Goal: Information Seeking & Learning: Learn about a topic

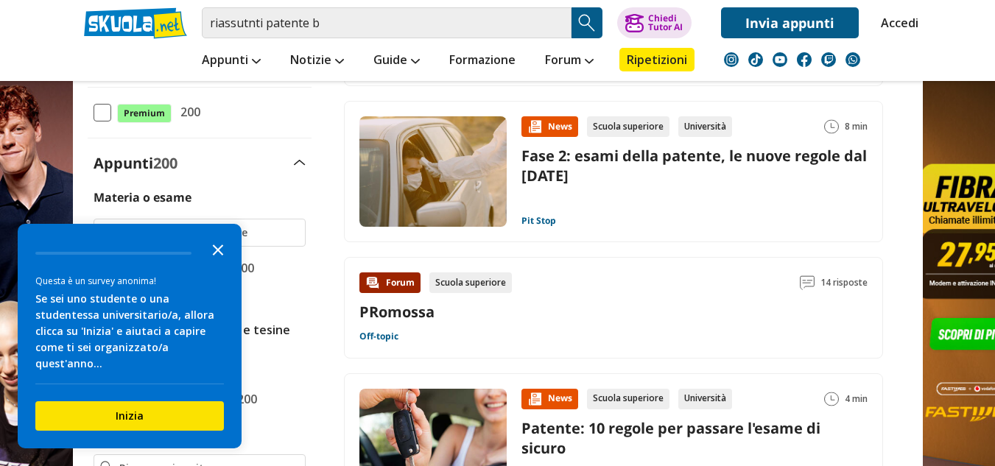
click at [214, 246] on polygon "Close the survey" at bounding box center [218, 250] width 11 height 11
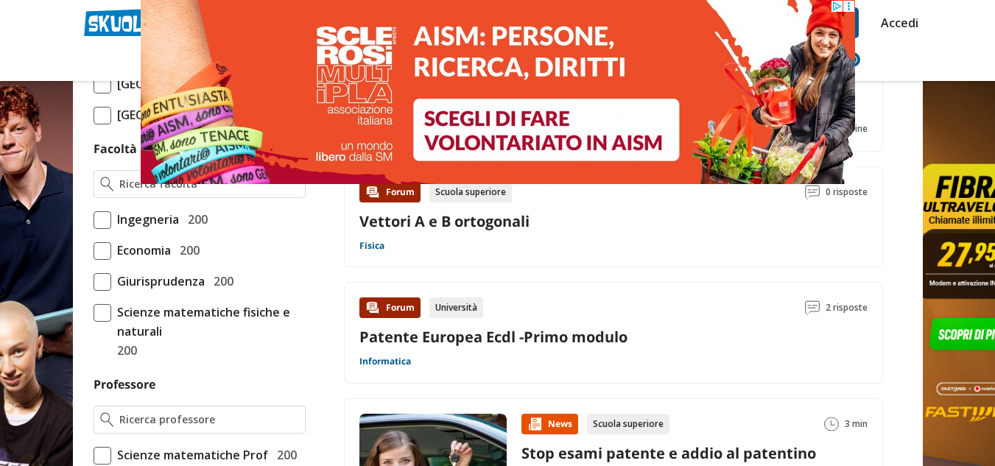
scroll to position [810, 0]
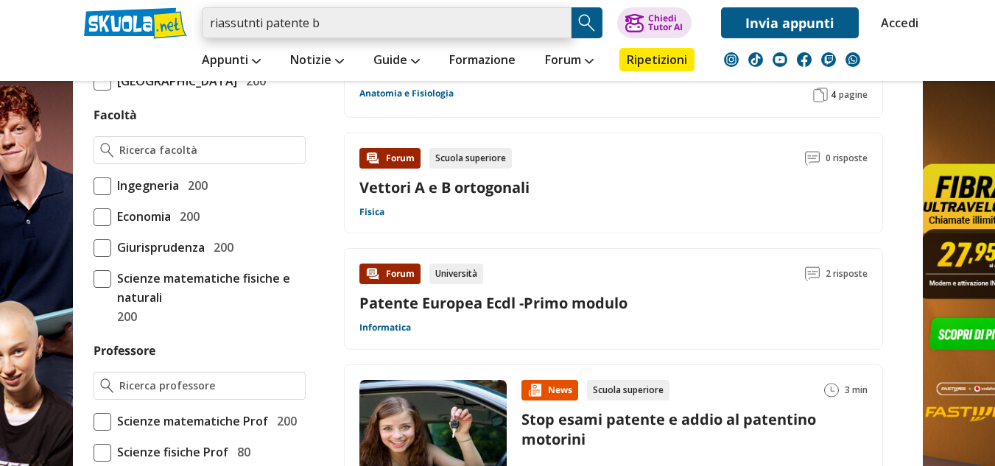
click at [341, 29] on input "riassutnti patente b" at bounding box center [387, 22] width 370 height 31
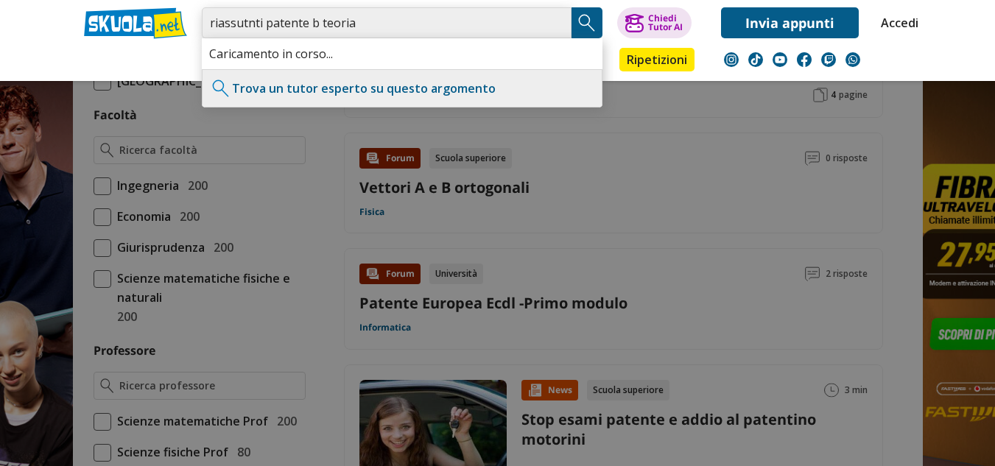
type input "riassutnti patente b teoria"
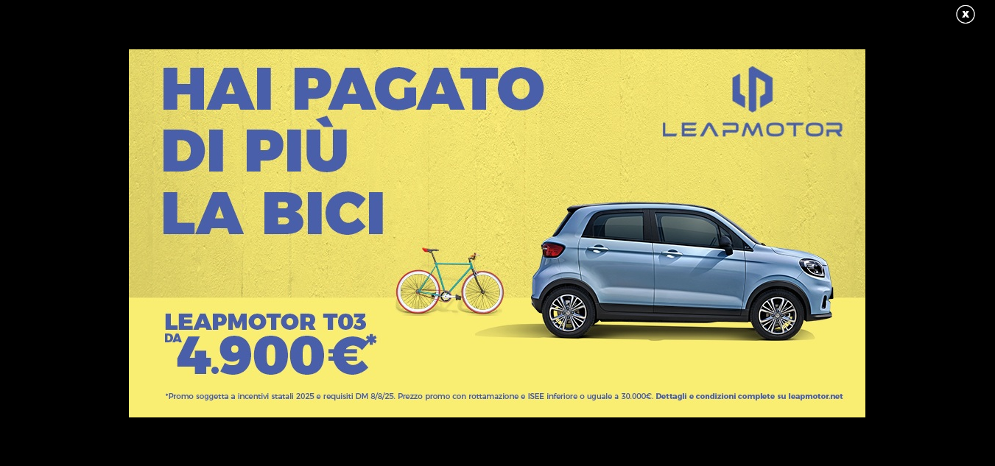
scroll to position [295, 0]
click at [970, 14] on link at bounding box center [973, 15] width 37 height 22
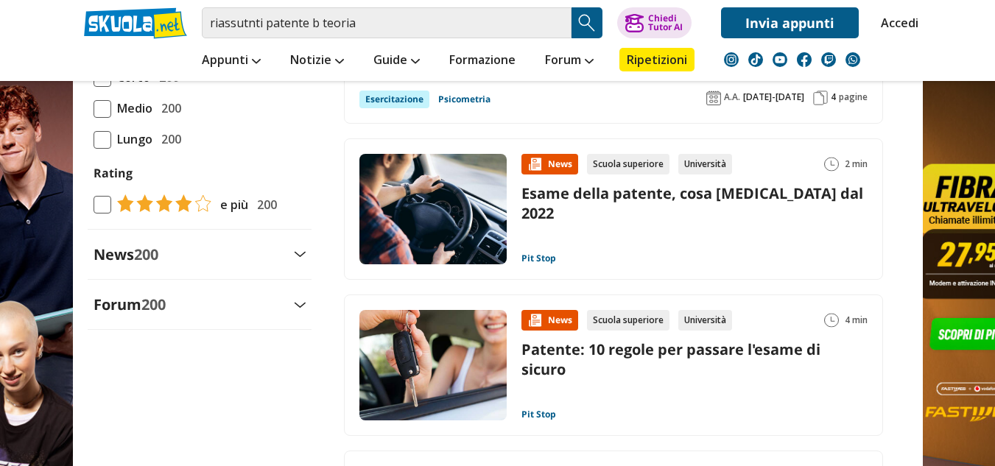
scroll to position [1547, 0]
